Goal: Information Seeking & Learning: Learn about a topic

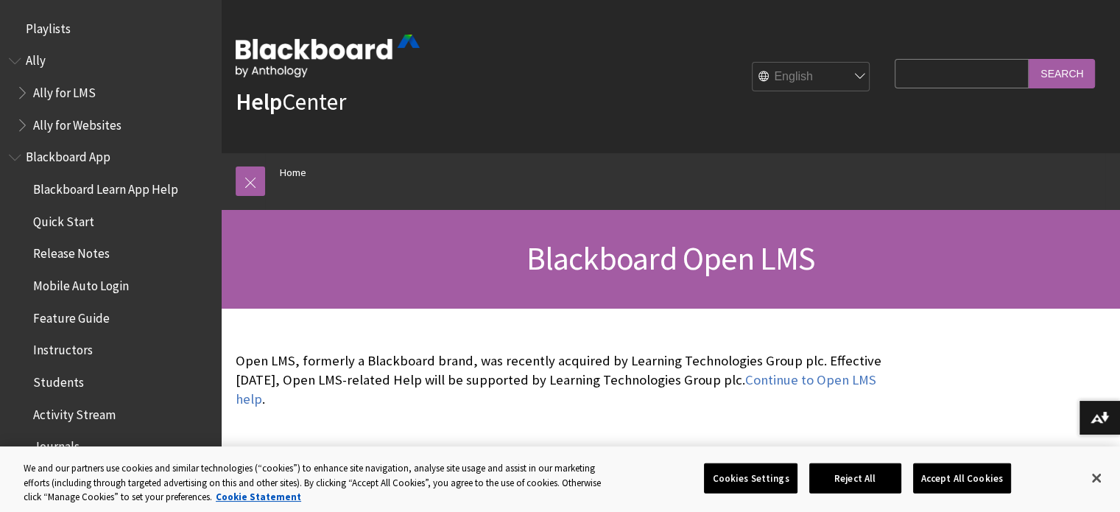
click at [53, 82] on span "Ally for LMS" at bounding box center [64, 90] width 63 height 20
click at [24, 93] on span "Book outline for Anthology Ally Help" at bounding box center [23, 89] width 15 height 18
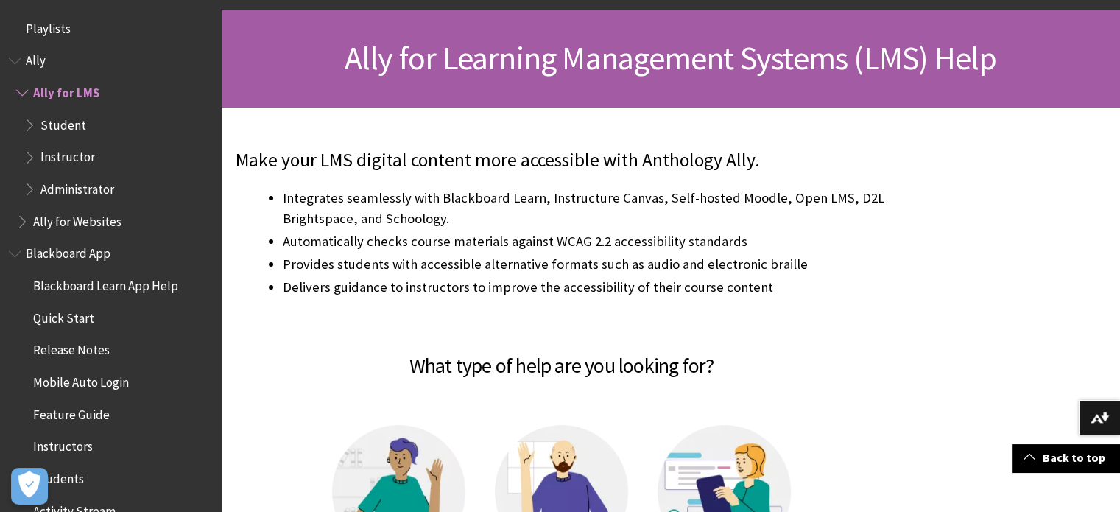
click at [68, 189] on span "Administrator" at bounding box center [77, 187] width 74 height 20
click at [32, 186] on span "Book outline for Anthology Ally Help" at bounding box center [31, 186] width 15 height 18
